Goal: Transaction & Acquisition: Purchase product/service

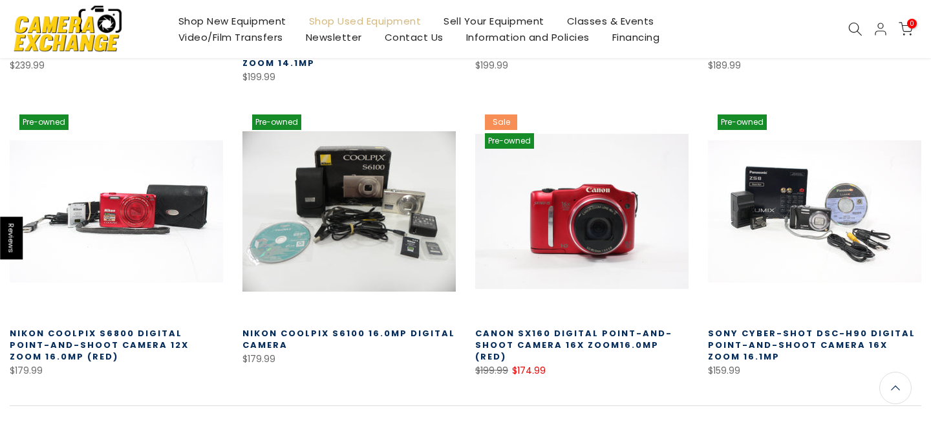
scroll to position [839, 0]
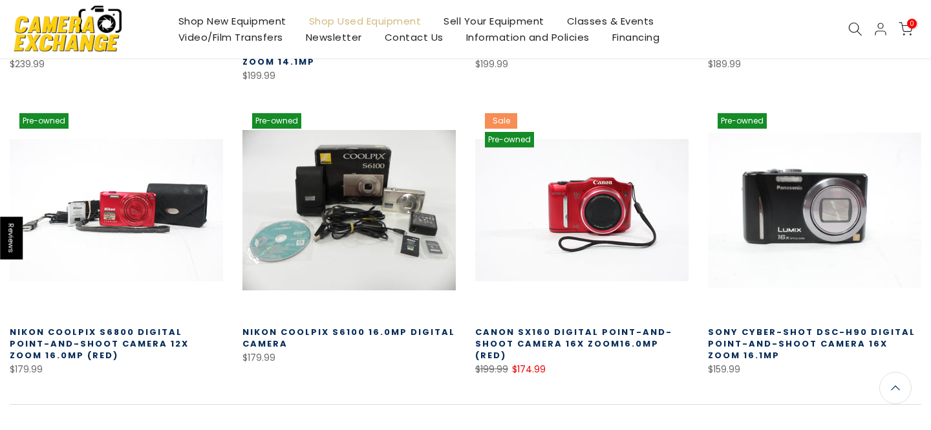
click at [764, 233] on link at bounding box center [814, 209] width 213 height 213
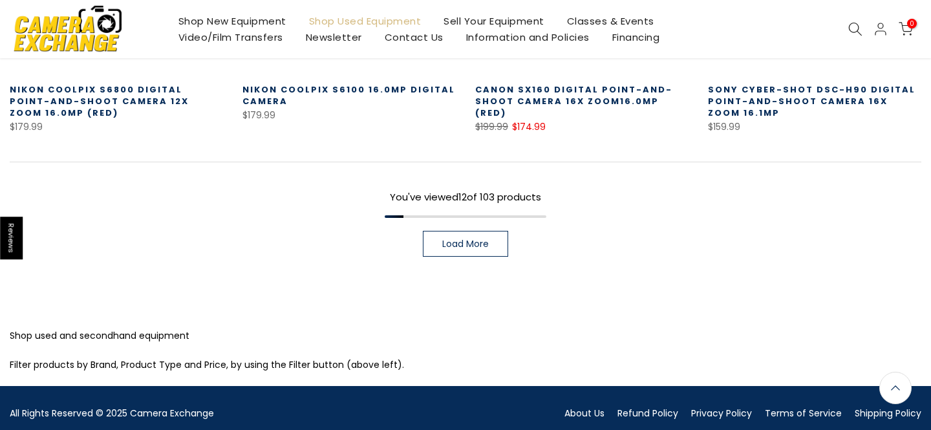
scroll to position [1079, 0]
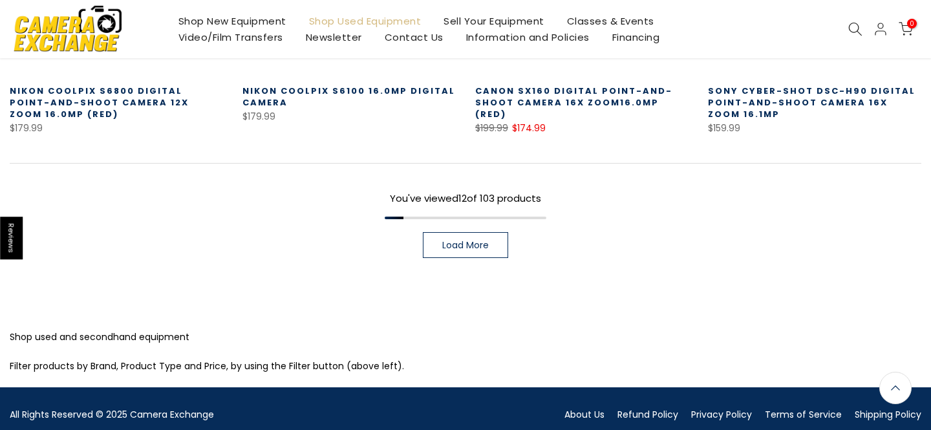
click at [470, 241] on span "Load More" at bounding box center [465, 245] width 47 height 9
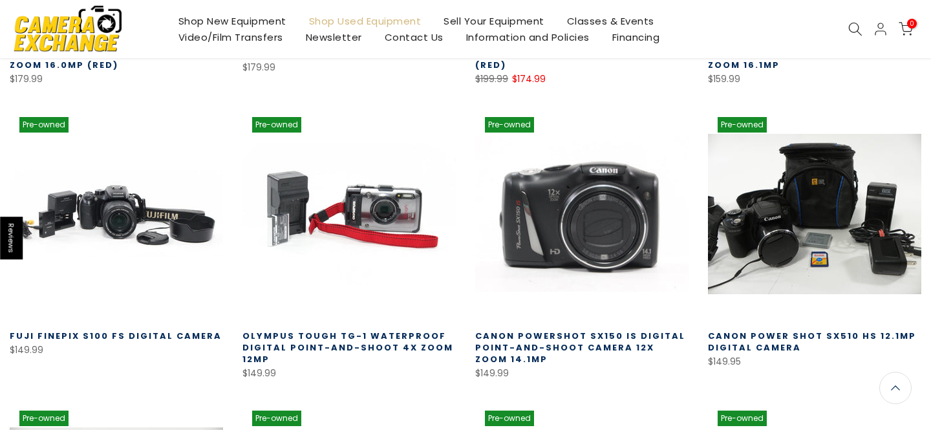
scroll to position [1130, 0]
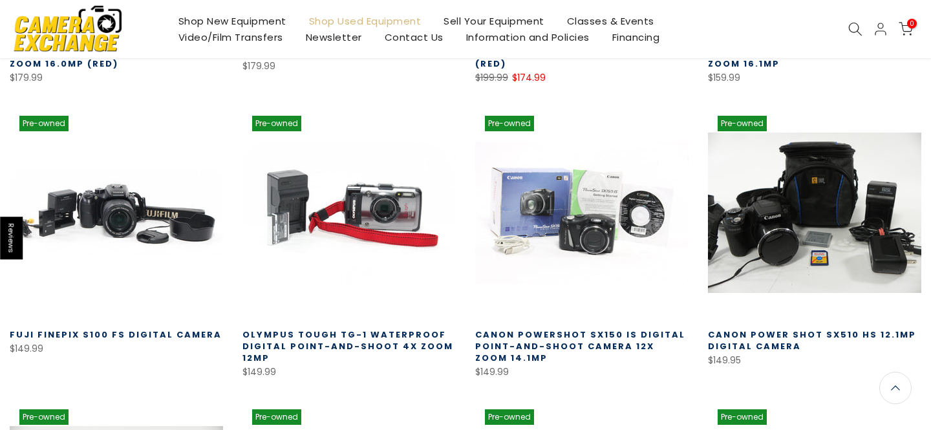
click at [590, 340] on link "Canon PowerShot SX150 IS Digital Point-and-Shoot Camera 12x Zoom 14.1mp" at bounding box center [580, 347] width 210 height 36
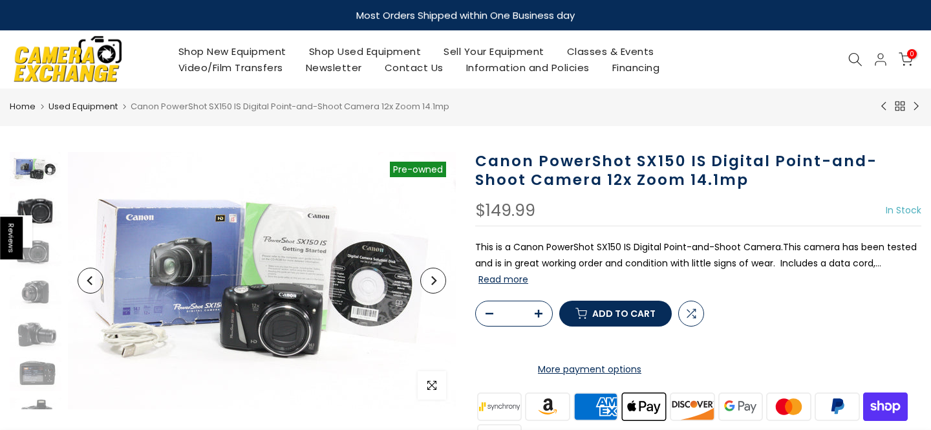
click at [52, 216] on img at bounding box center [36, 210] width 52 height 34
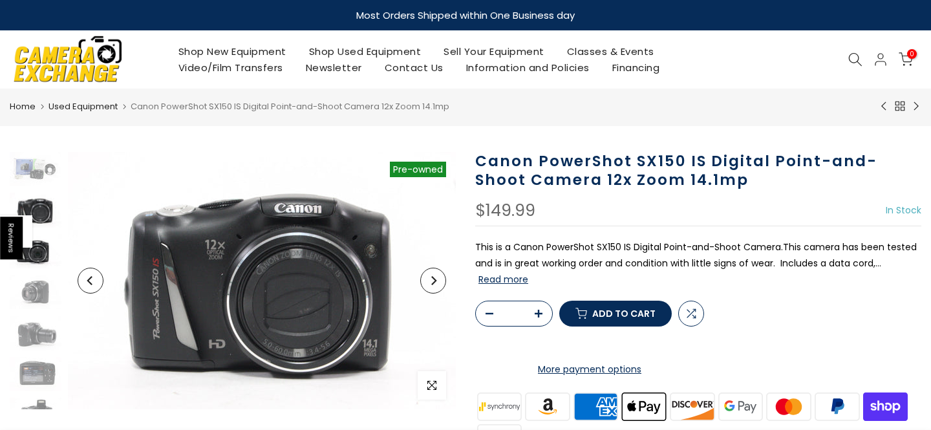
click at [51, 252] on img at bounding box center [36, 251] width 52 height 34
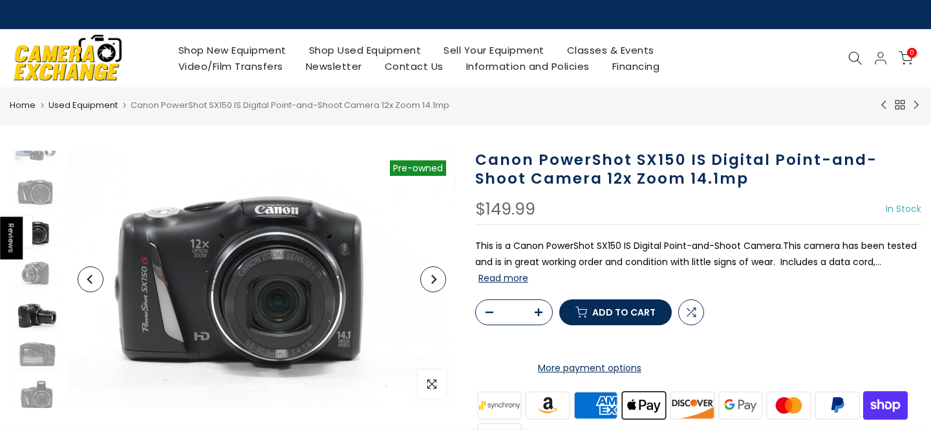
click at [41, 308] on img at bounding box center [36, 314] width 52 height 34
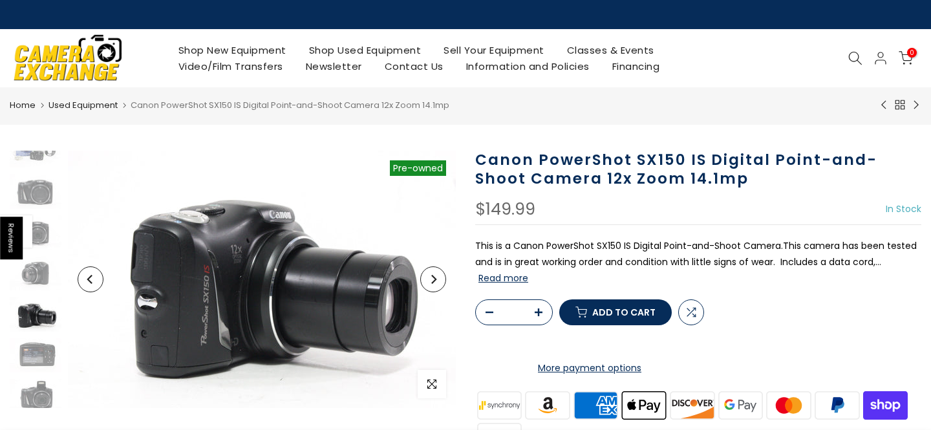
scroll to position [99, 0]
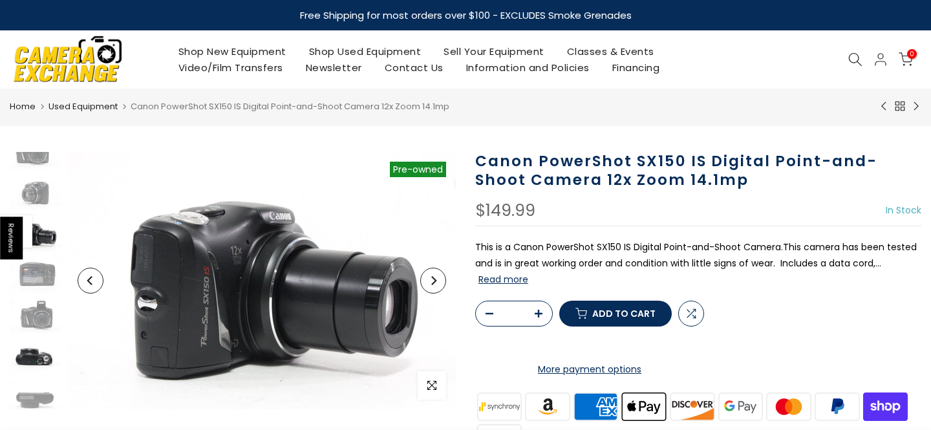
click at [45, 362] on img at bounding box center [36, 357] width 52 height 34
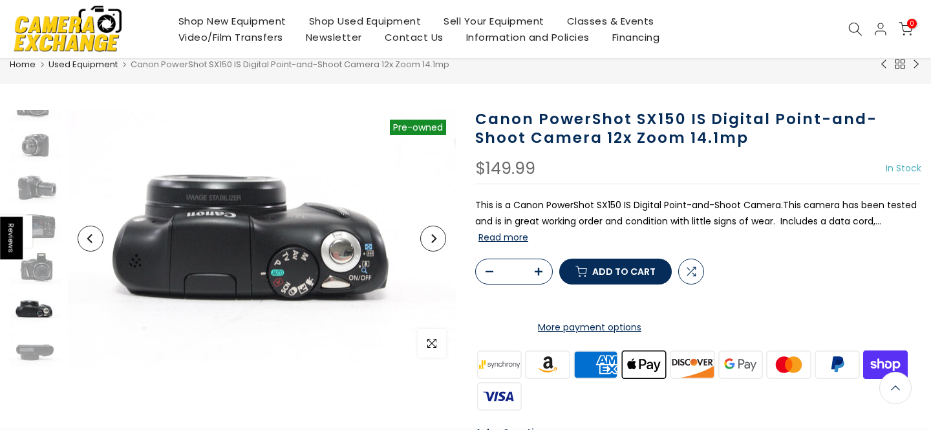
scroll to position [0, 0]
